Goal: Task Accomplishment & Management: Manage account settings

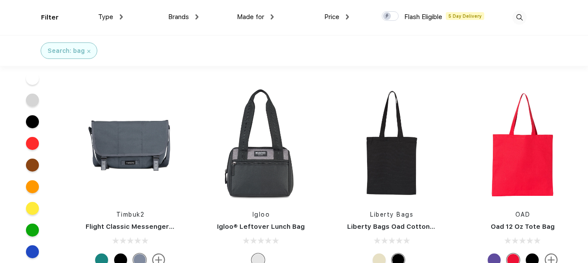
scroll to position [1063, 0]
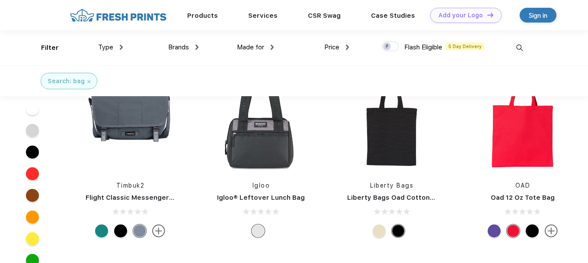
click at [414, 86] on div "Search: bag" at bounding box center [294, 80] width 588 height 31
click at [537, 10] on div "Sign in" at bounding box center [538, 15] width 19 height 10
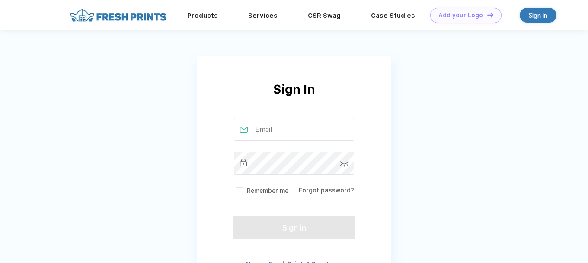
click at [266, 137] on input "text" at bounding box center [294, 129] width 121 height 23
type input "[PERSON_NAME][EMAIL_ADDRESS][DOMAIN_NAME]"
click at [326, 189] on link "Forgot password?" at bounding box center [326, 189] width 55 height 7
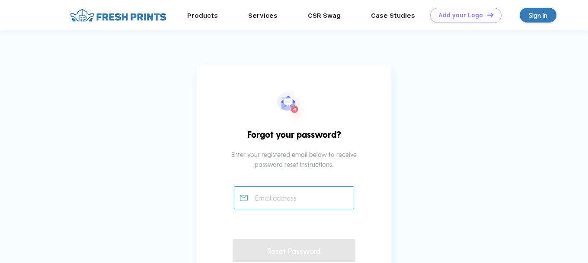
click at [266, 197] on input "text" at bounding box center [294, 197] width 121 height 23
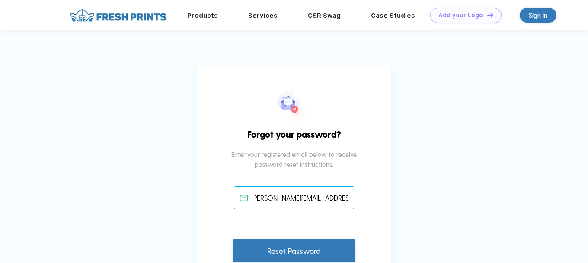
scroll to position [0, 7]
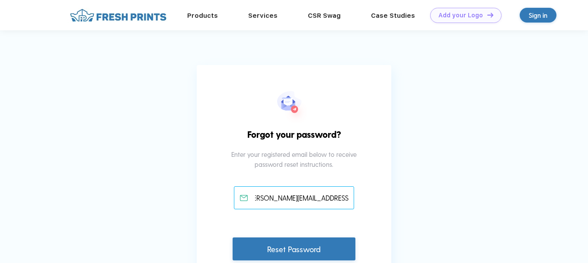
type input "[PERSON_NAME][EMAIL_ADDRESS][DOMAIN_NAME]"
click at [263, 256] on div "Reset Password" at bounding box center [294, 248] width 123 height 23
